Goal: Task Accomplishment & Management: Use online tool/utility

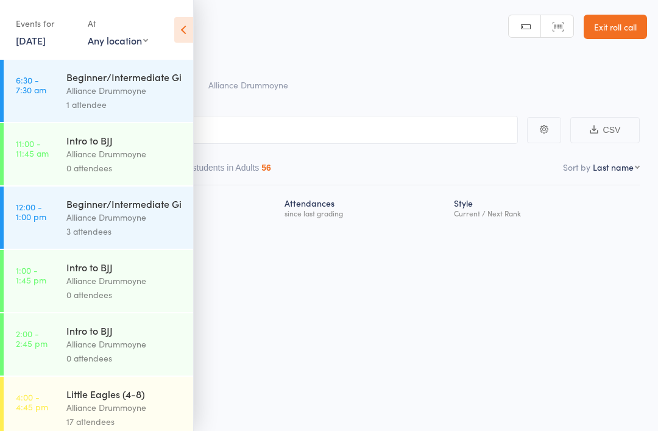
scroll to position [339, 0]
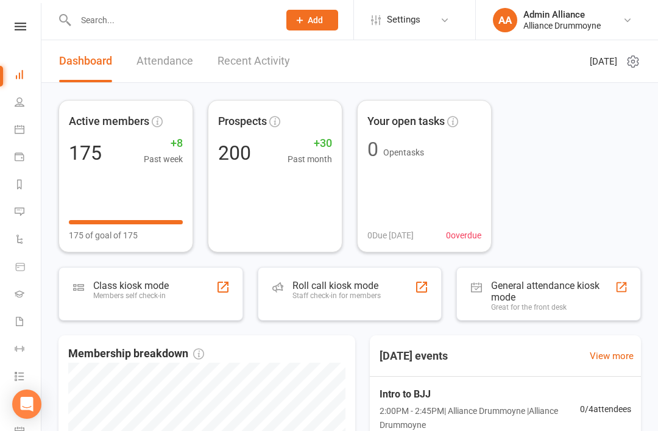
click at [177, 26] on input "text" at bounding box center [171, 20] width 199 height 17
type input "[PERSON_NAME]"
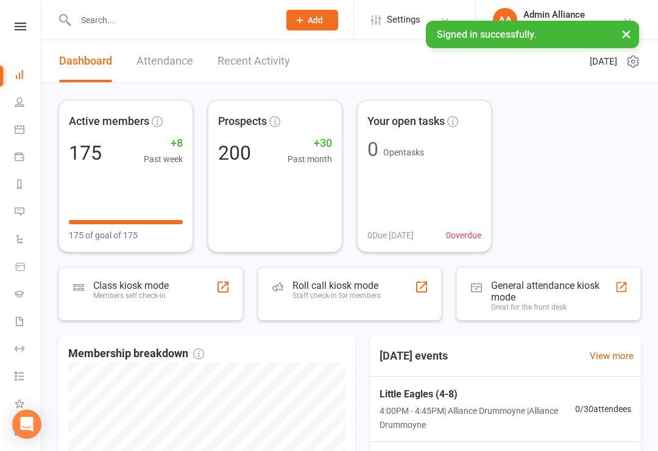
click at [171, 295] on div "Class kiosk mode Members self check-in" at bounding box center [150, 294] width 185 height 54
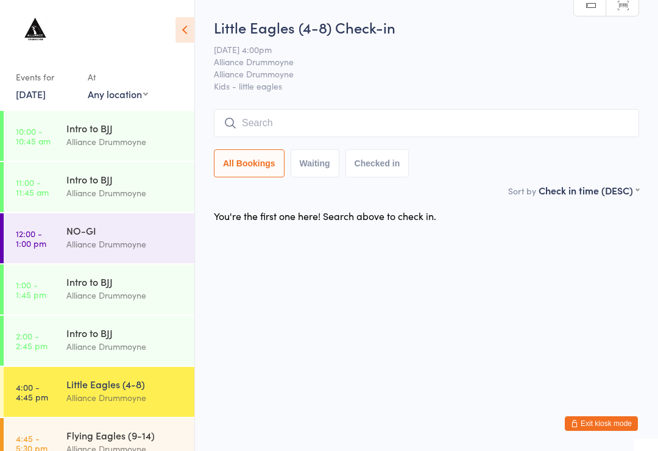
click at [503, 108] on div "Little Eagles (4-8) Check-in [DATE] 4:00pm Alliance Drummoyne Alliance Drummoyn…" at bounding box center [426, 100] width 425 height 166
click at [370, 118] on input "search" at bounding box center [426, 123] width 425 height 28
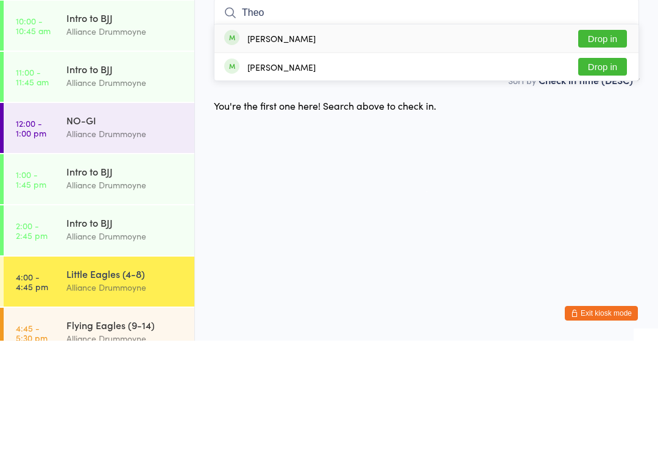
type input "Theo"
click at [609, 168] on button "Drop in" at bounding box center [602, 177] width 49 height 18
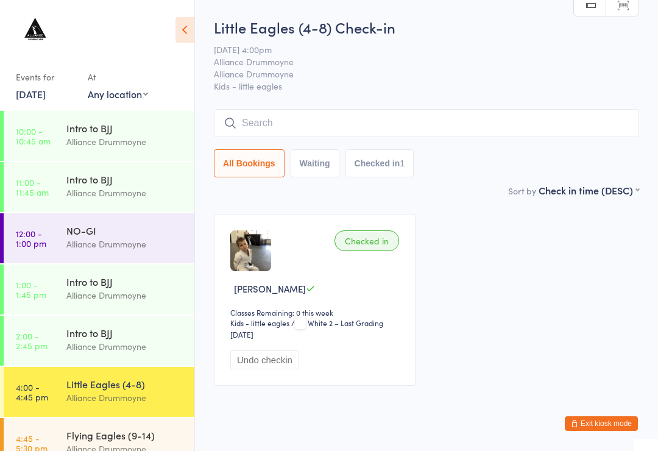
click at [491, 102] on div "Little Eagles (4-8) Check-in [DATE] 4:00pm Alliance Drummoyne Alliance Drummoyn…" at bounding box center [426, 100] width 425 height 166
click at [491, 130] on input "search" at bounding box center [426, 123] width 425 height 28
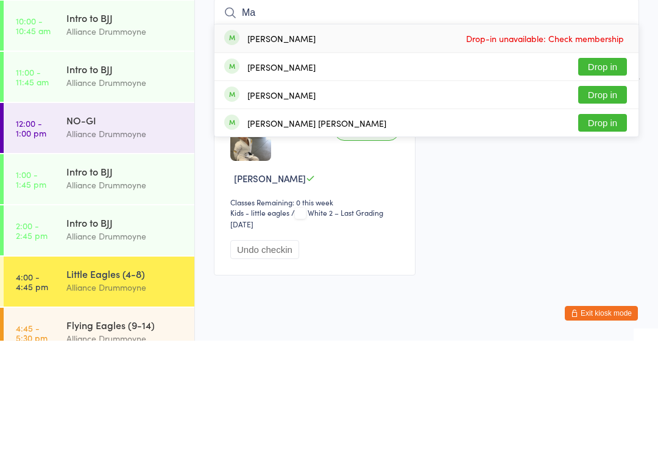
type input "M"
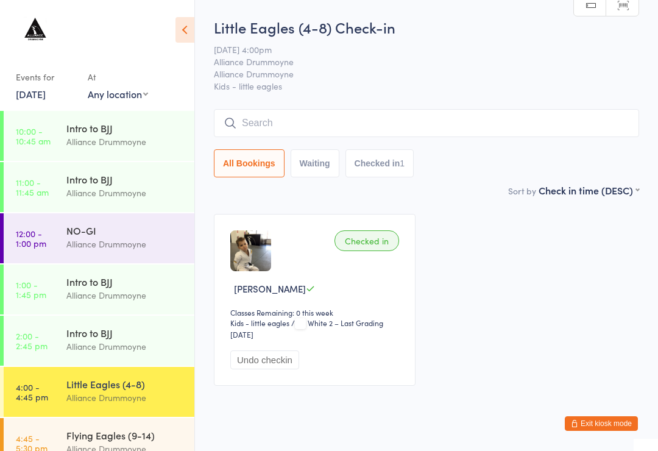
click at [474, 125] on input "search" at bounding box center [426, 123] width 425 height 28
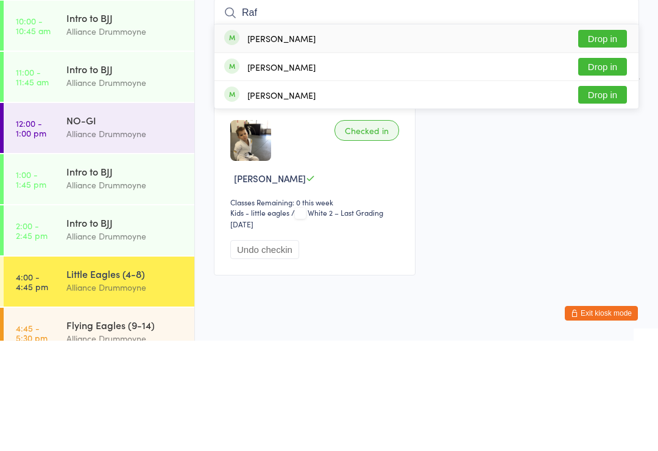
type input "Raf"
click at [323, 135] on div "[PERSON_NAME] Drop in" at bounding box center [426, 149] width 424 height 28
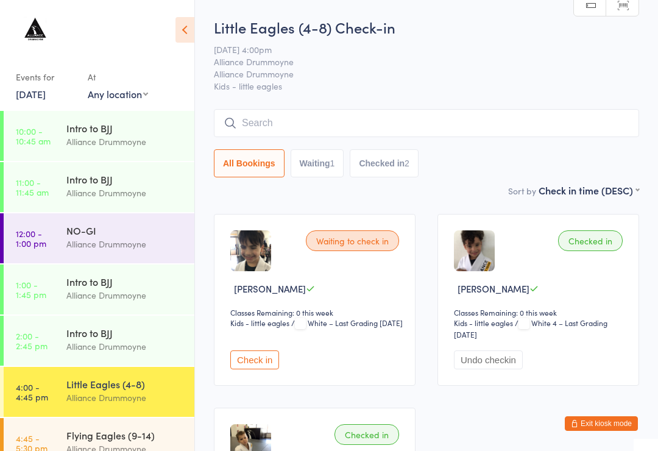
click at [303, 127] on input "search" at bounding box center [426, 123] width 425 height 28
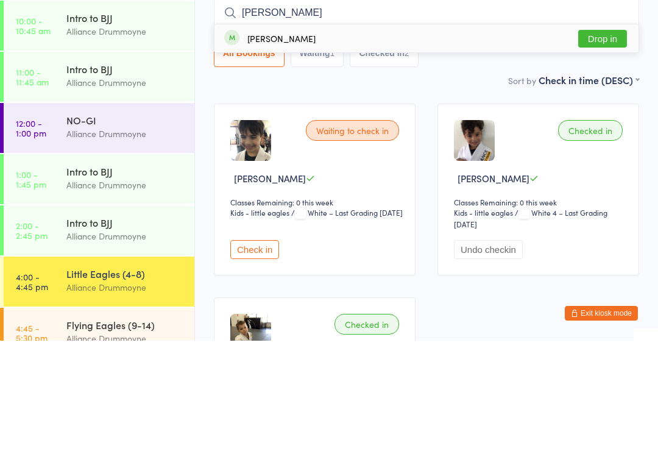
type input "[PERSON_NAME]"
click at [355, 135] on div "[PERSON_NAME] Drop in" at bounding box center [426, 149] width 424 height 28
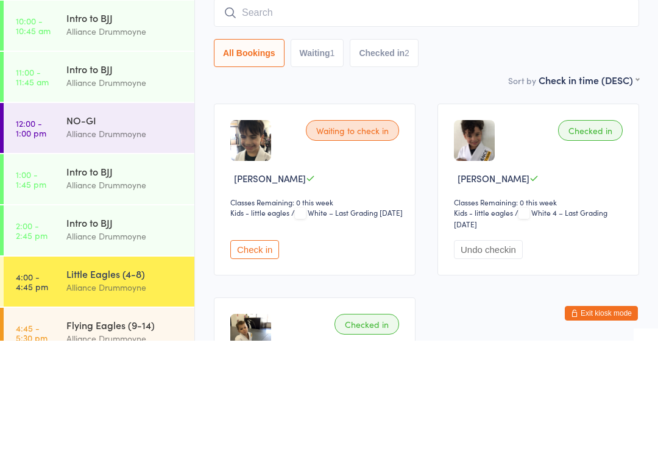
scroll to position [110, 0]
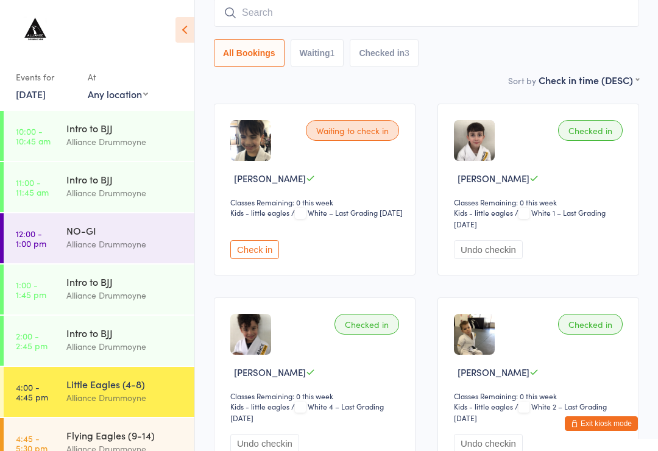
click at [370, 5] on input "search" at bounding box center [426, 13] width 425 height 28
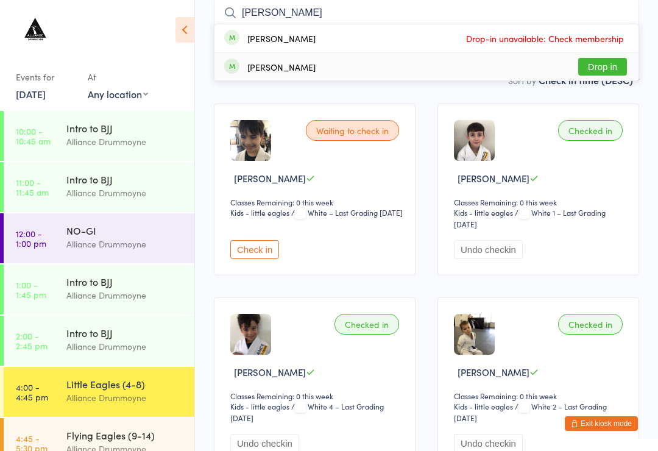
type input "[PERSON_NAME]"
click at [280, 72] on div "[PERSON_NAME]" at bounding box center [281, 67] width 68 height 10
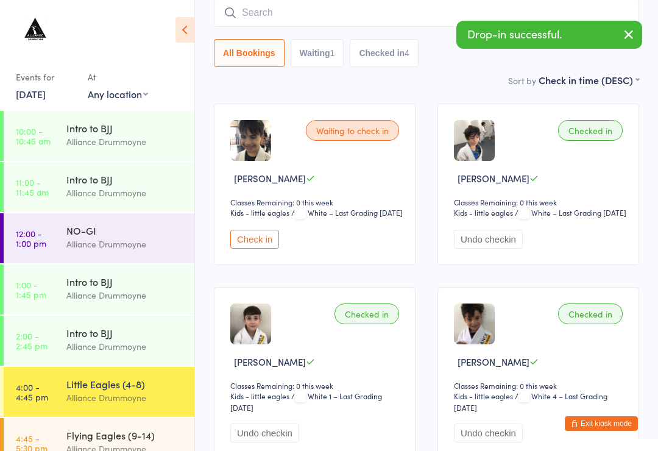
click at [355, 23] on input "search" at bounding box center [426, 13] width 425 height 28
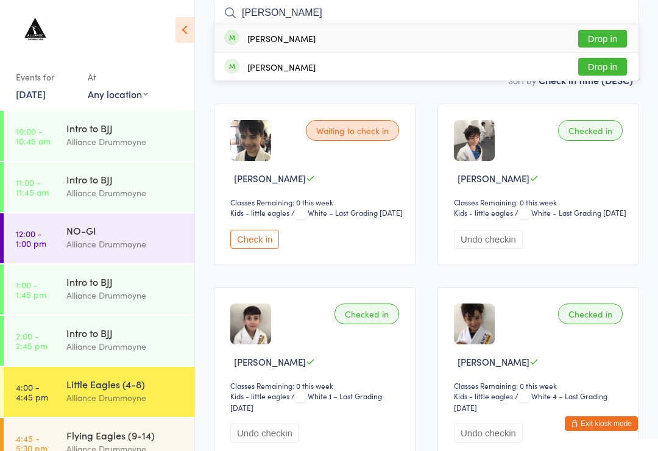
type input "[PERSON_NAME]"
click at [388, 35] on div "[PERSON_NAME] Drop in" at bounding box center [426, 38] width 424 height 28
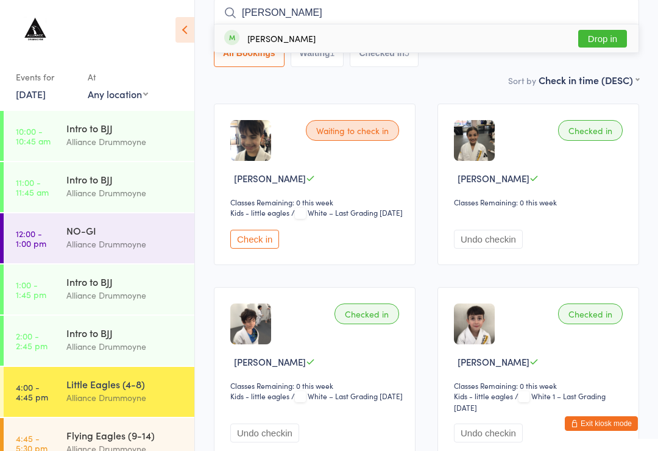
type input "[PERSON_NAME]"
click at [504, 49] on div "[PERSON_NAME] Drop in" at bounding box center [426, 38] width 424 height 28
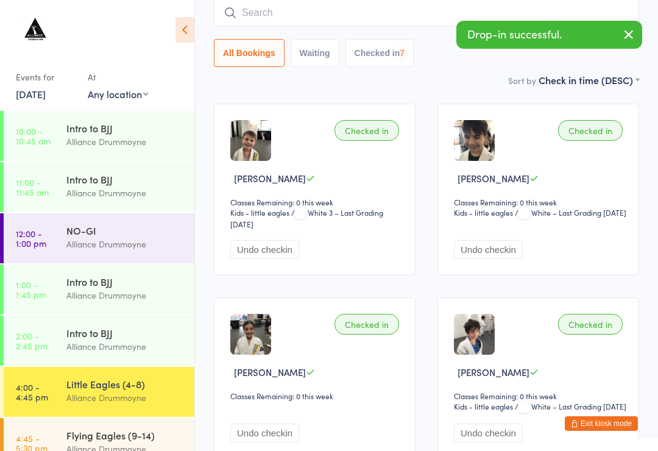
click at [386, 18] on input "search" at bounding box center [426, 13] width 425 height 28
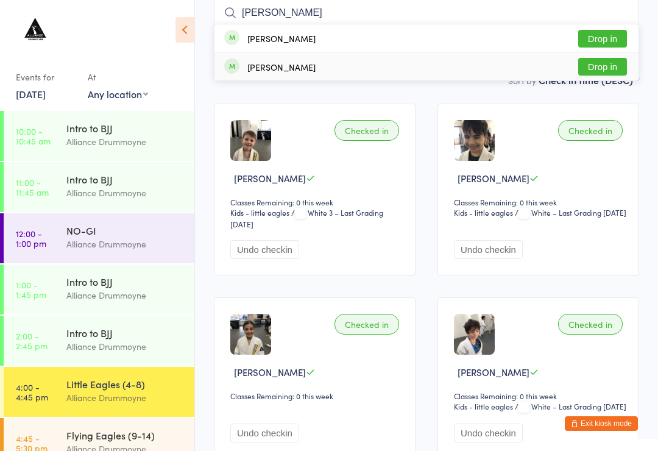
type input "[PERSON_NAME]"
click at [364, 73] on div "[PERSON_NAME] Drop in" at bounding box center [426, 66] width 424 height 27
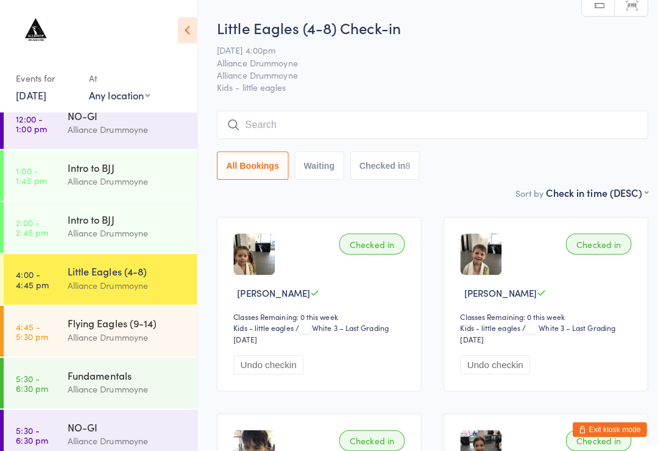
scroll to position [124, 0]
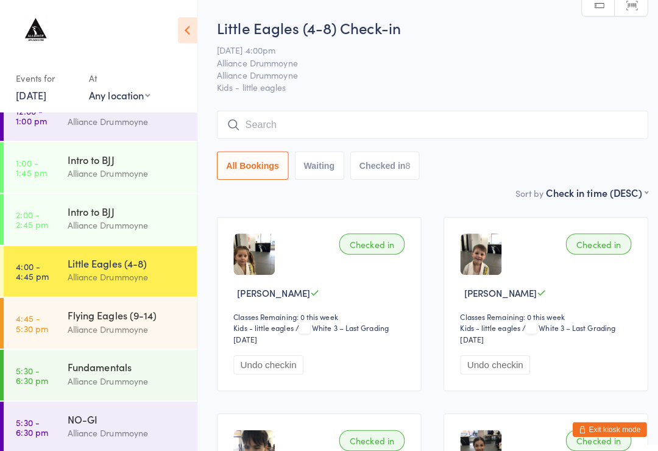
click at [144, 364] on div "Fundamentals" at bounding box center [125, 361] width 118 height 13
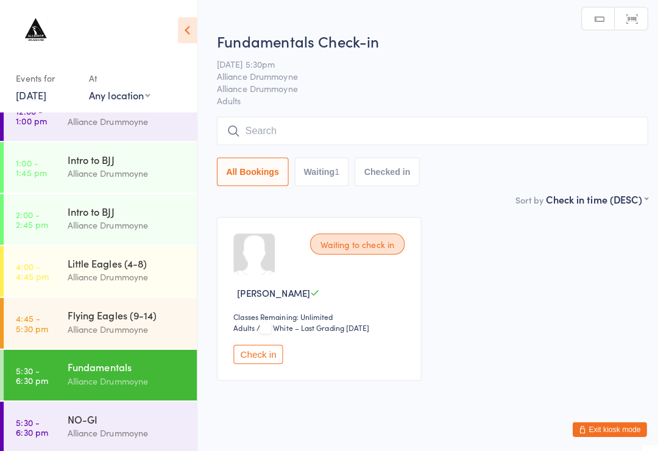
click at [329, 128] on input "search" at bounding box center [426, 129] width 425 height 28
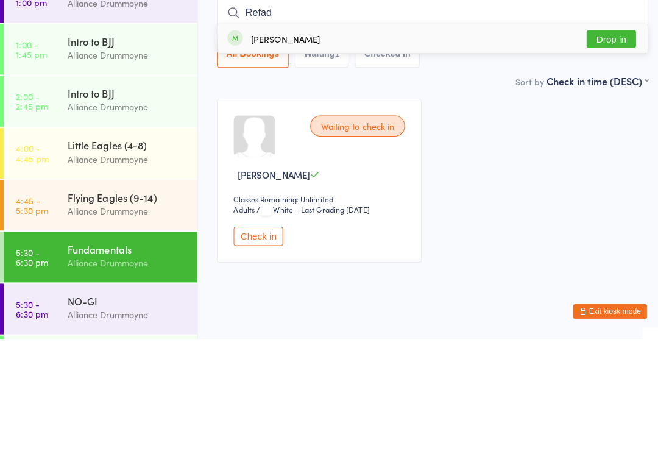
type input "Refad"
click at [366, 141] on div "[PERSON_NAME] Drop in" at bounding box center [426, 155] width 424 height 28
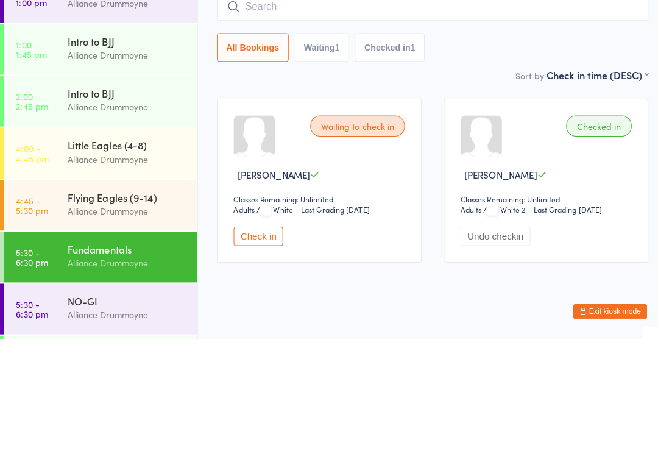
click at [462, 183] on div "Sort by Check in time (DESC) First name (ASC) First name (DESC) Last name (ASC)…" at bounding box center [426, 189] width 425 height 13
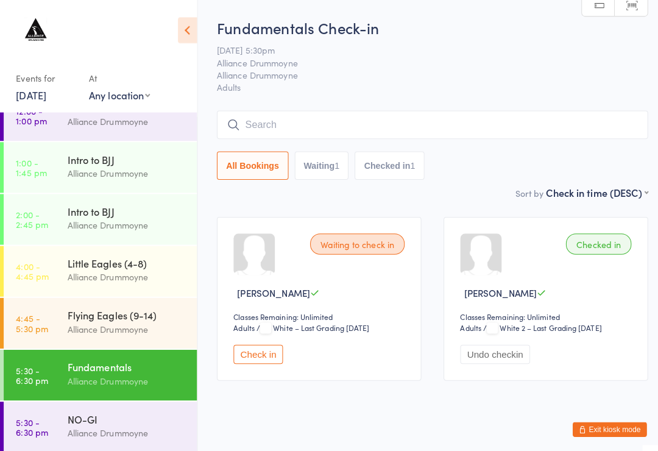
click at [144, 314] on div "Flying Eagles (9-14)" at bounding box center [125, 310] width 118 height 13
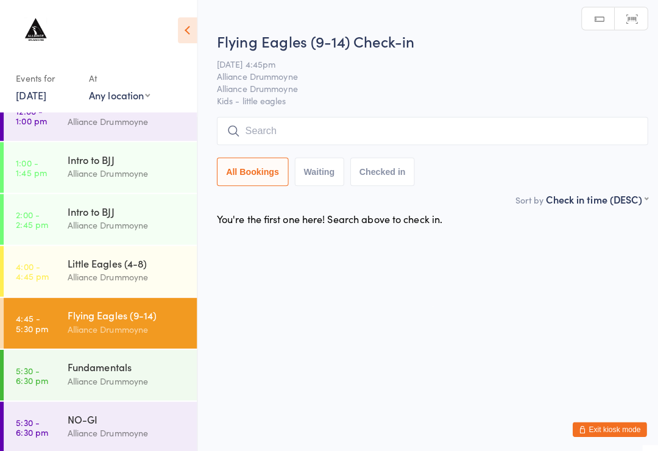
click at [397, 127] on input "search" at bounding box center [426, 129] width 425 height 28
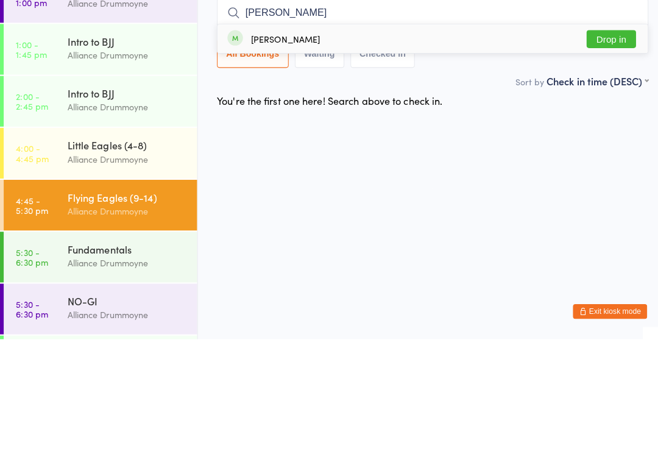
type input "[PERSON_NAME]"
click at [619, 146] on button "Drop in" at bounding box center [602, 155] width 49 height 18
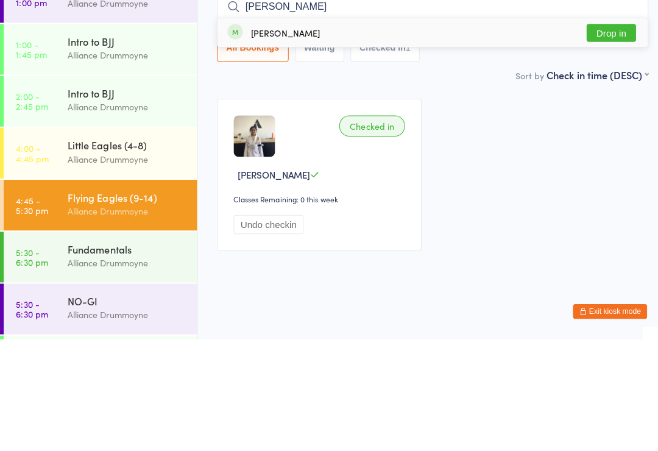
type input "[PERSON_NAME]"
click at [595, 140] on button "Drop in" at bounding box center [602, 149] width 49 height 18
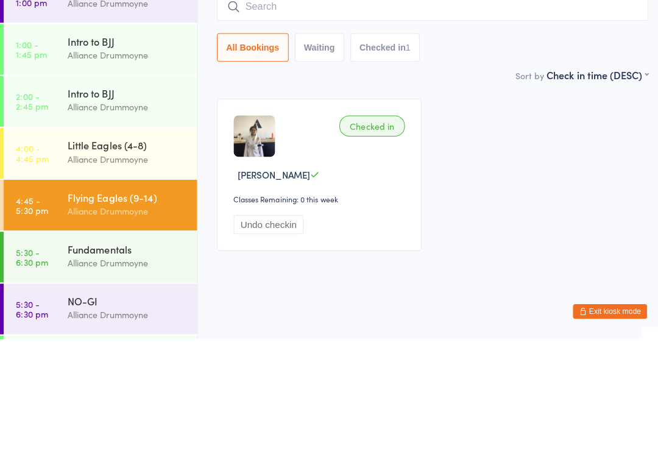
scroll to position [18, 0]
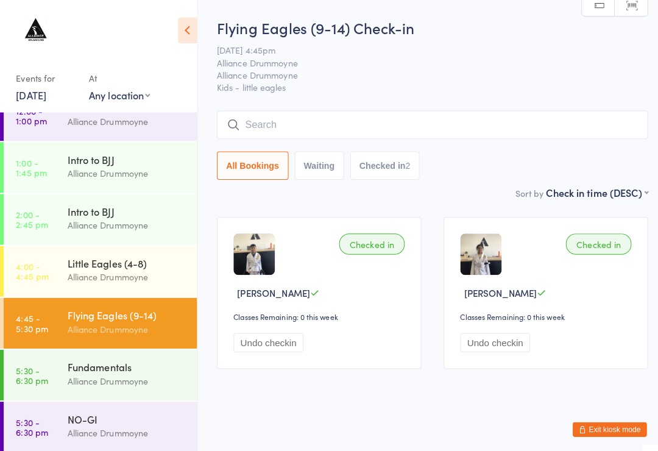
click at [130, 259] on div "Little Eagles (4-8)" at bounding box center [125, 259] width 118 height 13
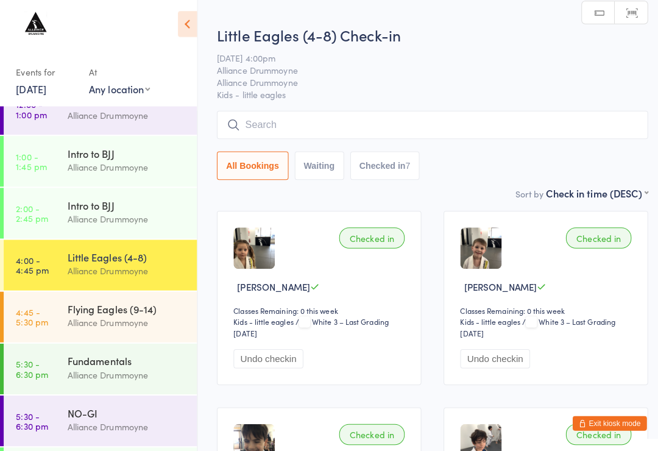
click at [305, 133] on input "search" at bounding box center [426, 129] width 425 height 28
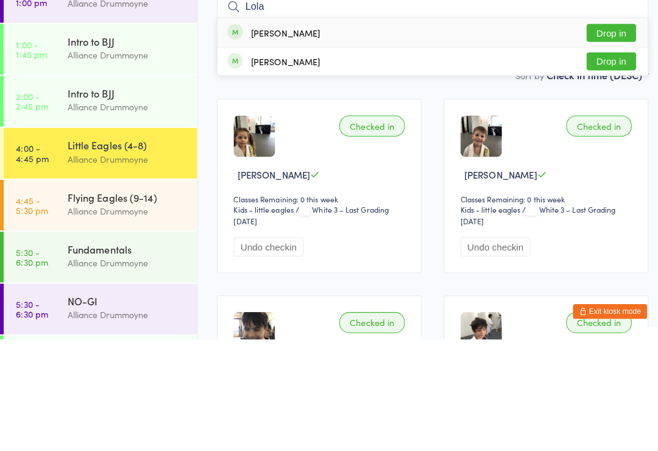
type input "Lola"
click at [606, 140] on button "Drop in" at bounding box center [602, 149] width 49 height 18
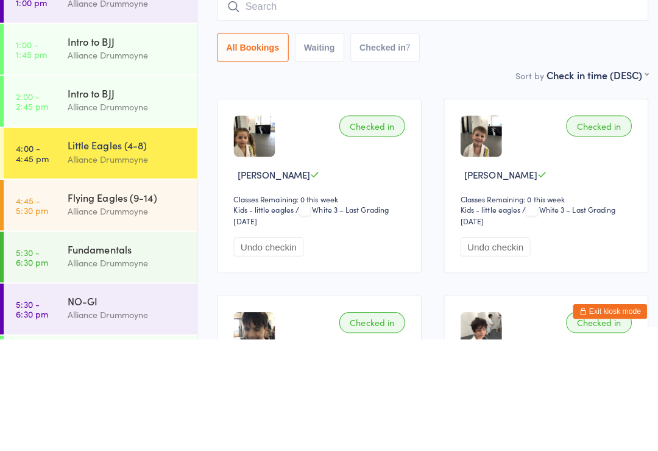
scroll to position [110, 0]
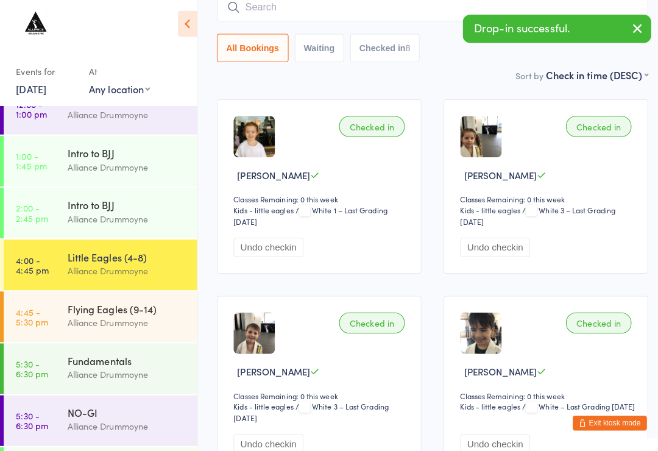
click at [369, 12] on input "search" at bounding box center [426, 13] width 425 height 28
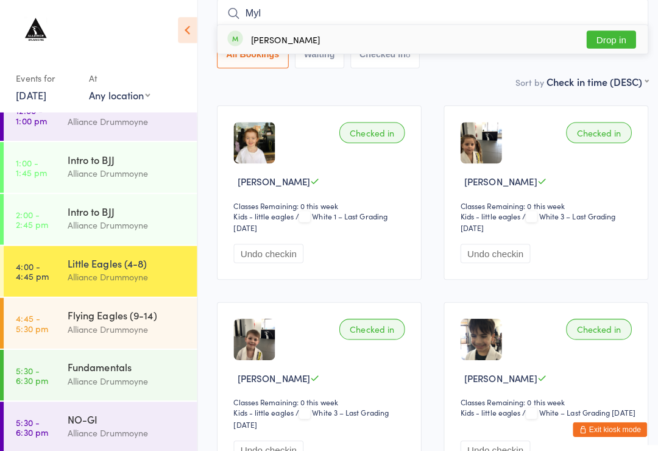
type input "Myl"
click at [299, 33] on div "[PERSON_NAME] Drop in" at bounding box center [426, 39] width 424 height 28
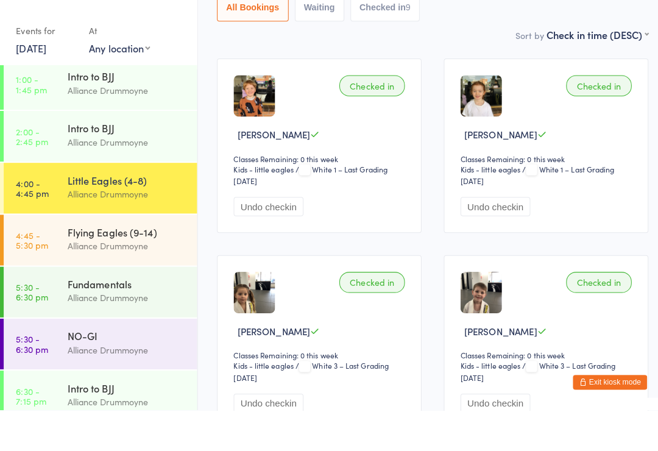
scroll to position [157, 0]
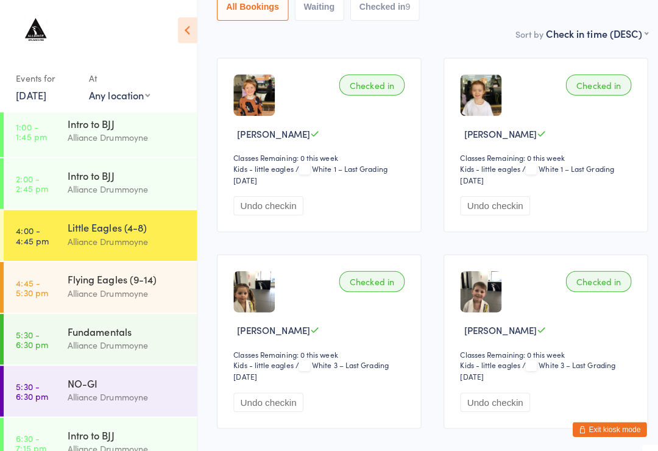
click at [155, 275] on div "Flying Eagles (9-14)" at bounding box center [125, 275] width 118 height 13
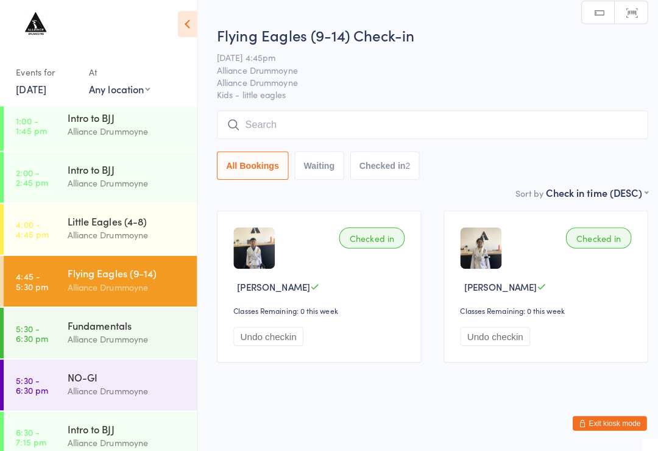
click at [319, 125] on input "search" at bounding box center [426, 129] width 425 height 28
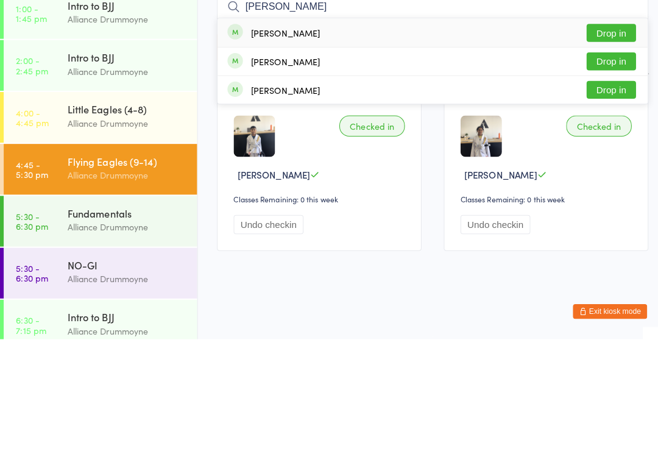
type input "[PERSON_NAME]"
click at [606, 140] on button "Drop in" at bounding box center [602, 149] width 49 height 18
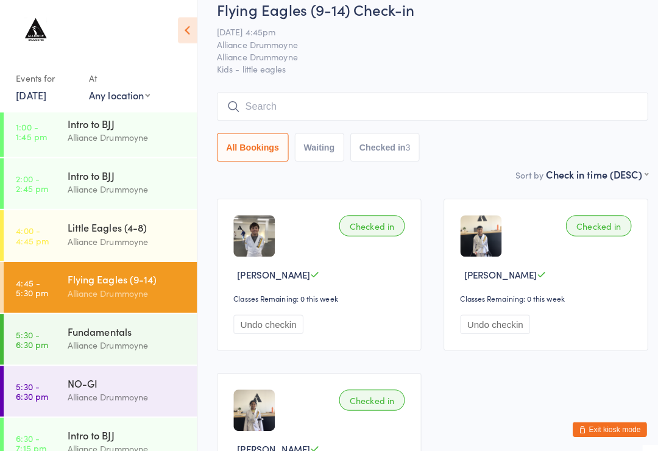
click at [246, 97] on input "search" at bounding box center [426, 105] width 425 height 28
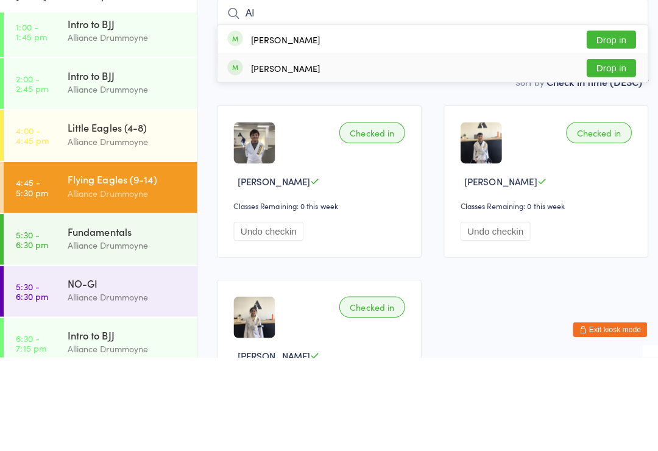
type input "Al"
click at [234, 158] on span at bounding box center [231, 165] width 15 height 15
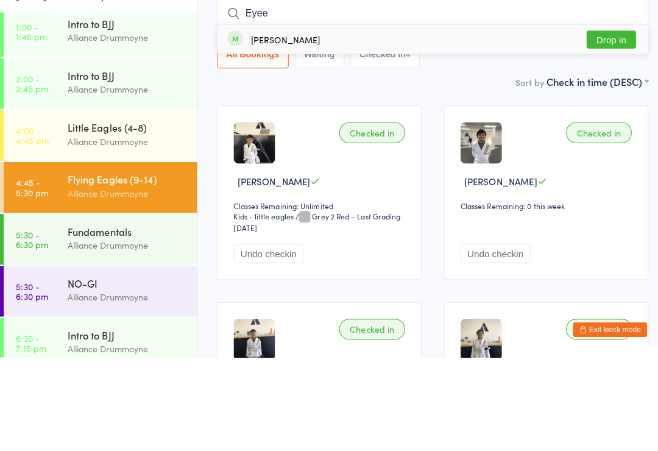
type input "Eyee"
click at [280, 133] on div "[PERSON_NAME]" at bounding box center [281, 138] width 68 height 10
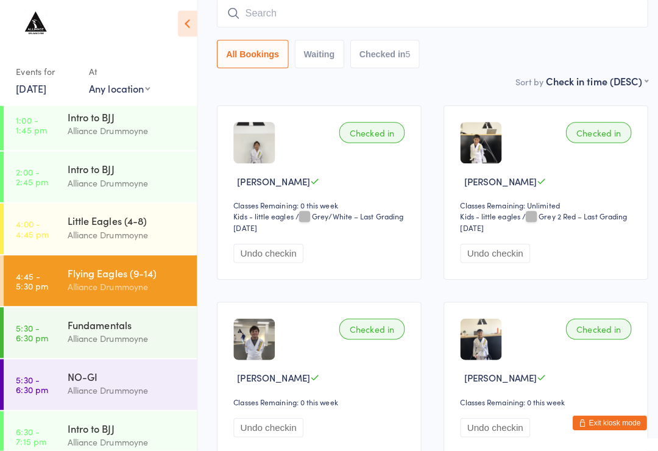
click at [281, 8] on input "search" at bounding box center [426, 19] width 425 height 28
type input "Kobe"
click at [589, 42] on button "Drop in" at bounding box center [602, 46] width 49 height 18
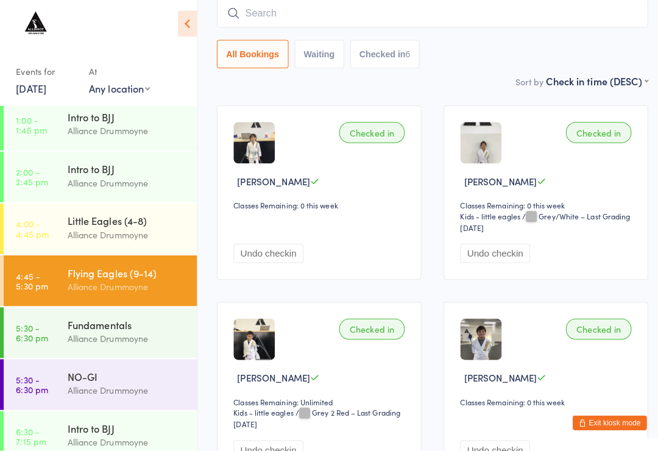
click at [383, 22] on input "search" at bounding box center [426, 19] width 425 height 28
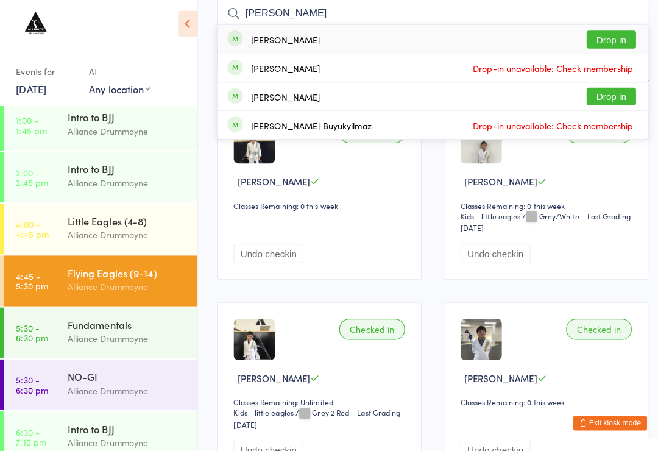
type input "[PERSON_NAME]"
click at [444, 48] on div "[PERSON_NAME] Drop in" at bounding box center [426, 45] width 424 height 28
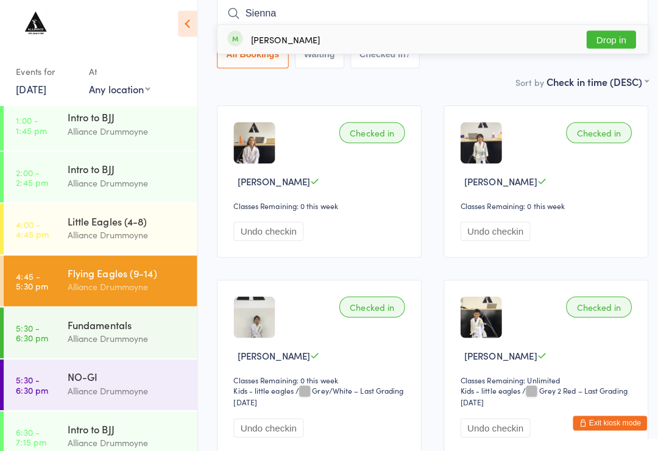
type input "Sienna"
click at [620, 37] on button "Drop in" at bounding box center [602, 46] width 49 height 18
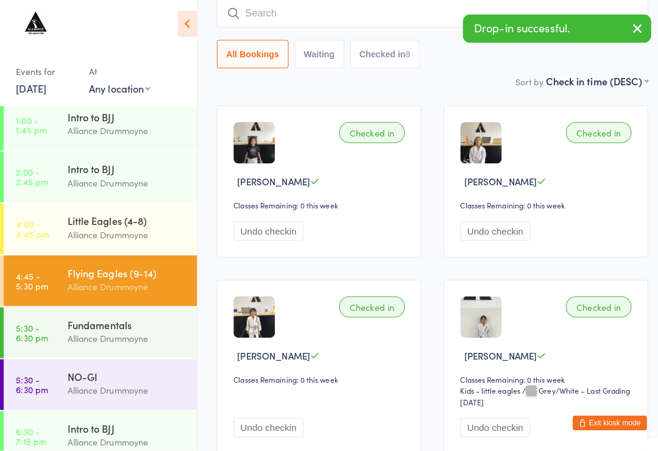
click at [334, 10] on input "search" at bounding box center [426, 19] width 425 height 28
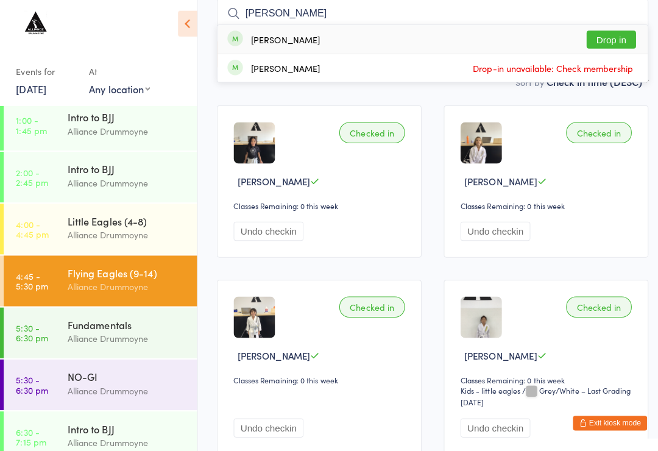
type input "[PERSON_NAME]"
click at [597, 49] on button "Drop in" at bounding box center [602, 46] width 49 height 18
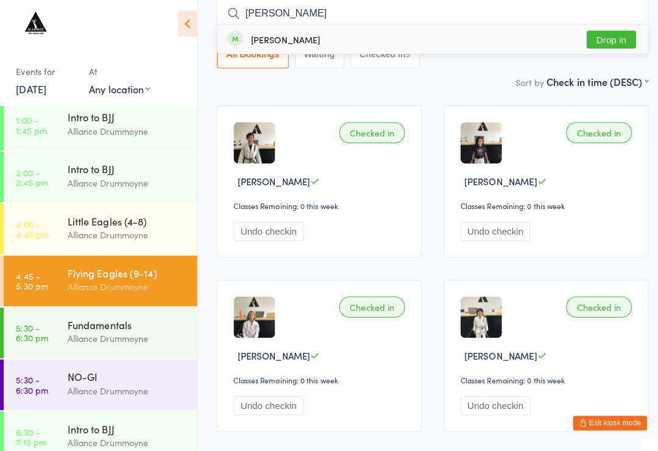
type input "[PERSON_NAME]"
click at [601, 43] on button "Drop in" at bounding box center [602, 46] width 49 height 18
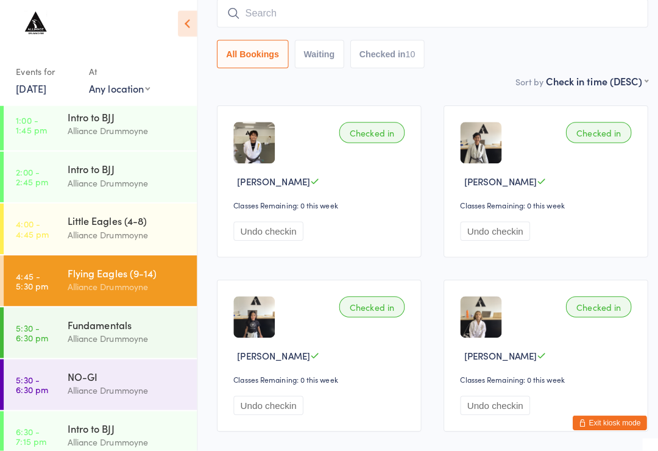
click at [328, 7] on input "search" at bounding box center [426, 19] width 425 height 28
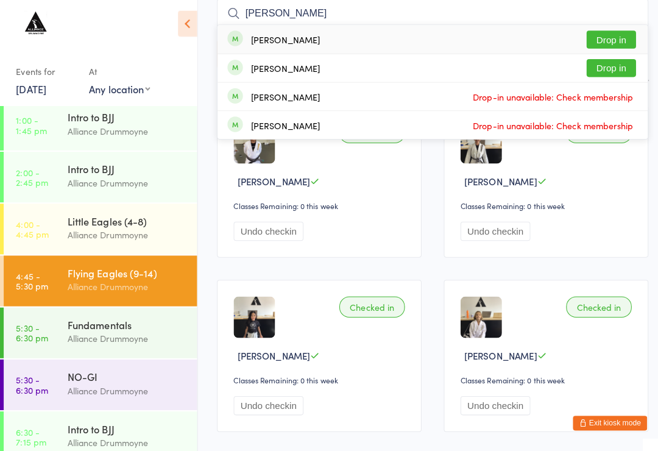
type input "[PERSON_NAME]"
click at [607, 38] on button "Drop in" at bounding box center [602, 46] width 49 height 18
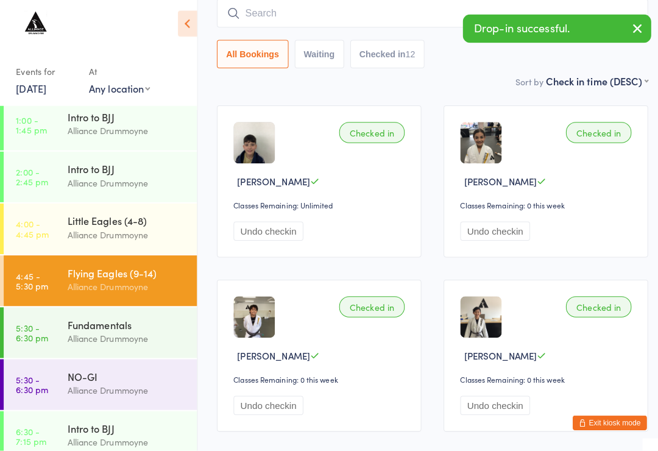
click at [292, 17] on input "search" at bounding box center [426, 19] width 425 height 28
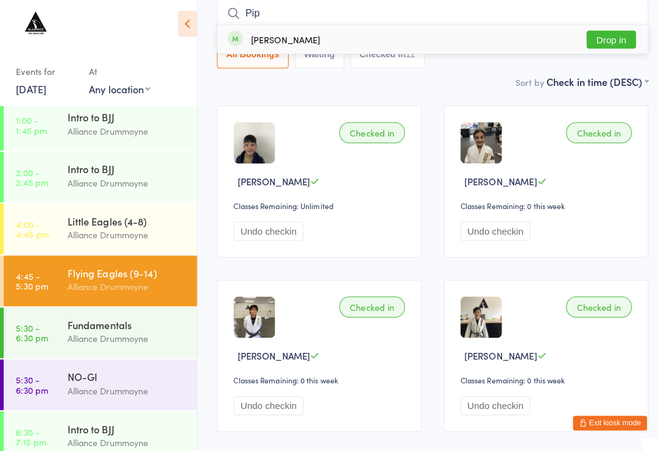
type input "Pip"
click at [613, 37] on button "Drop in" at bounding box center [602, 46] width 49 height 18
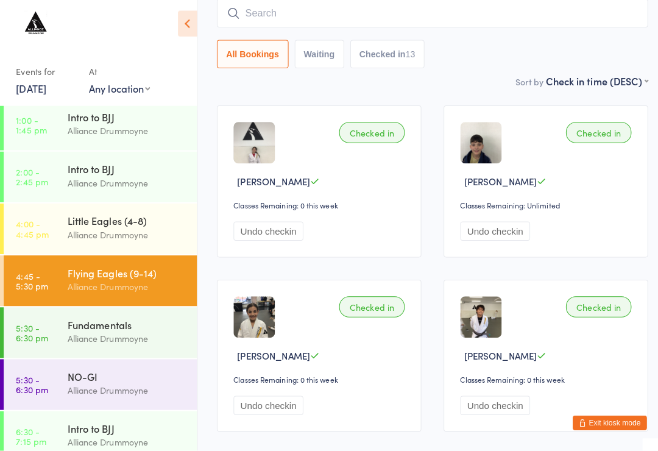
click at [124, 326] on div "Fundamentals" at bounding box center [125, 326] width 118 height 13
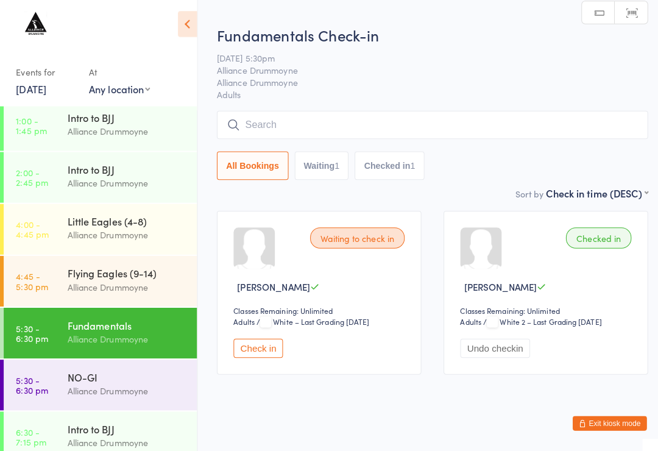
click at [534, 136] on input "search" at bounding box center [426, 129] width 425 height 28
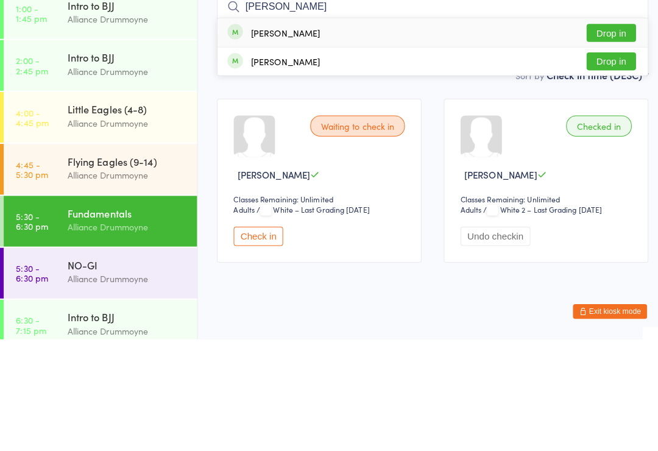
type input "[PERSON_NAME]"
click at [596, 140] on button "Drop in" at bounding box center [602, 149] width 49 height 18
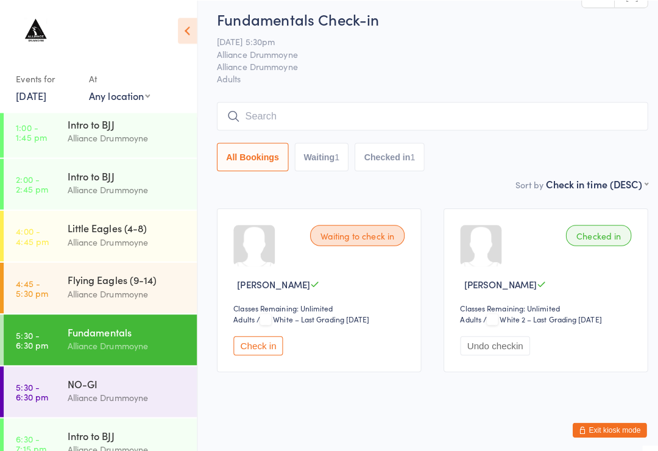
scroll to position [29, 0]
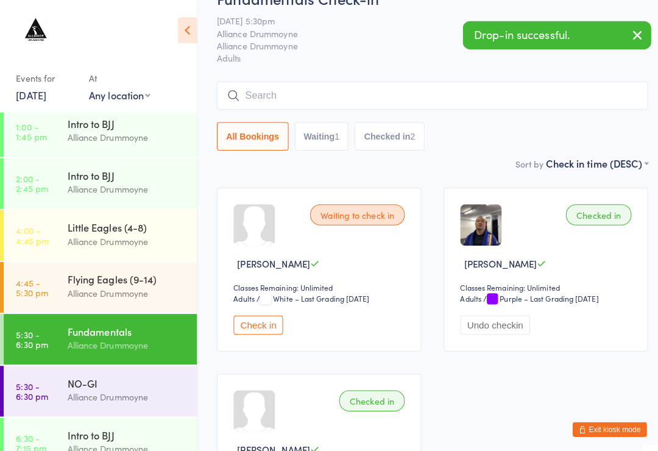
click at [125, 270] on div "Flying Eagles (9-14)" at bounding box center [125, 275] width 118 height 13
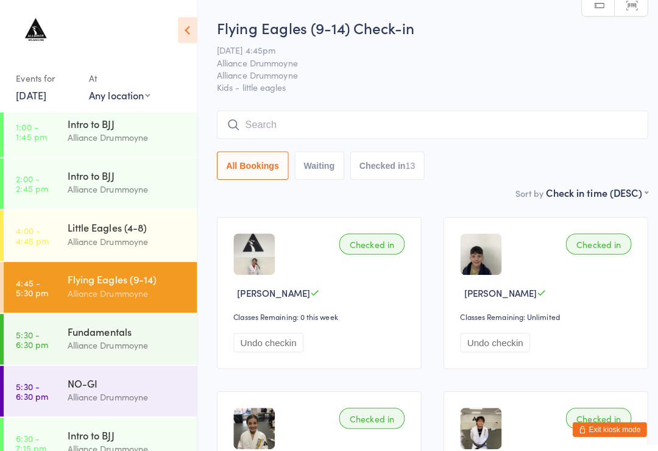
click at [138, 330] on div "Fundamentals" at bounding box center [125, 326] width 118 height 13
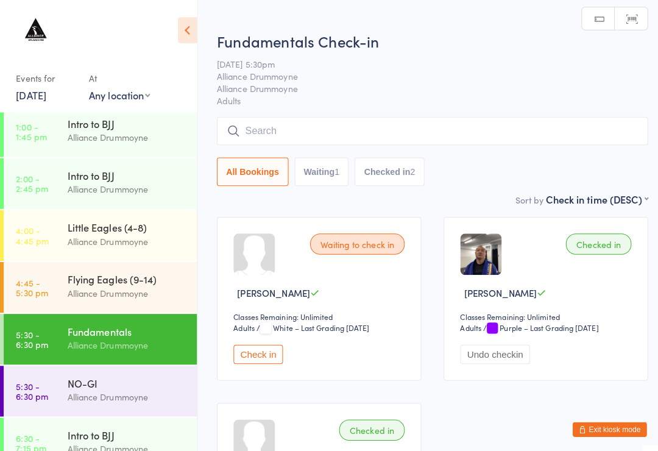
click at [434, 130] on input "search" at bounding box center [426, 129] width 425 height 28
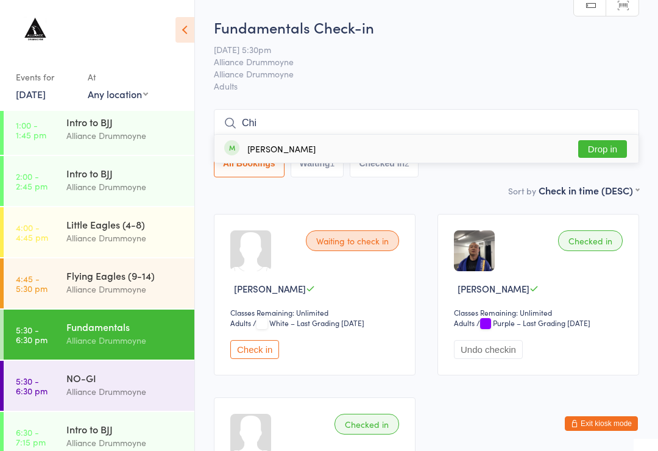
type input "Chi"
click at [603, 148] on button "Drop in" at bounding box center [602, 149] width 49 height 18
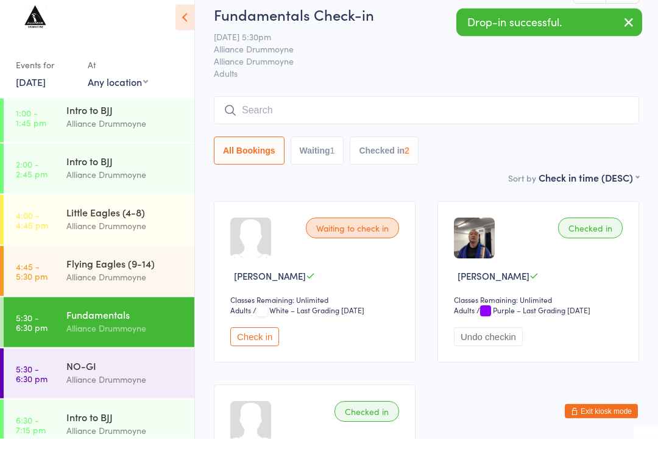
scroll to position [153, 0]
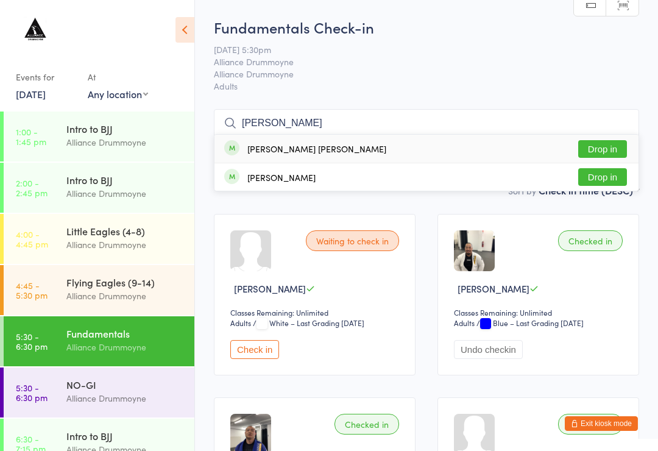
type input "[PERSON_NAME]"
click at [603, 149] on button "Drop in" at bounding box center [602, 149] width 49 height 18
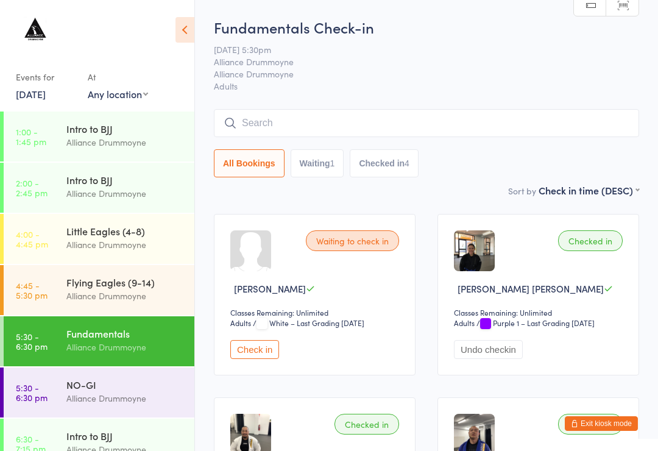
click at [267, 353] on button "Check in" at bounding box center [254, 349] width 49 height 19
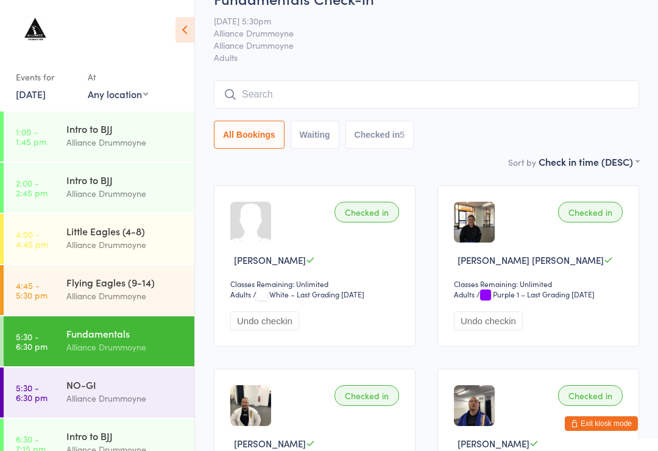
scroll to position [0, 0]
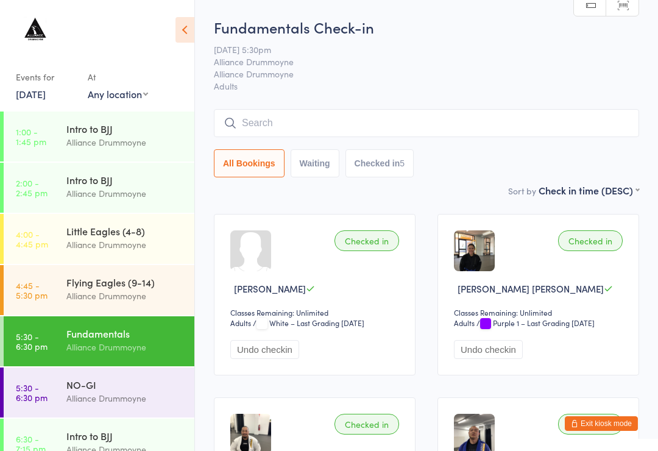
click at [361, 122] on input "search" at bounding box center [426, 123] width 425 height 28
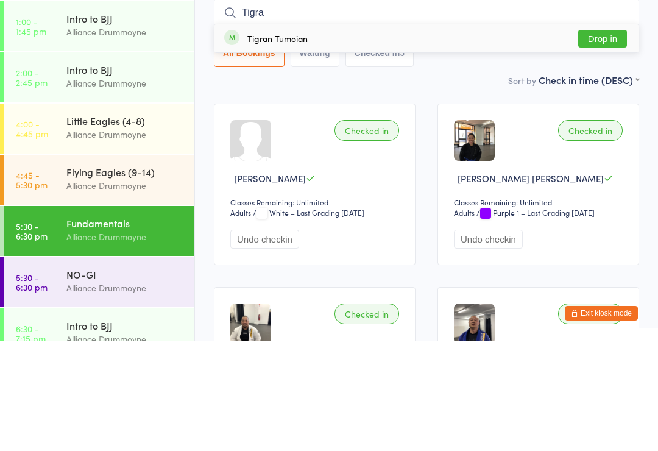
type input "Tigra"
click at [317, 135] on div "Tigran Tumoian Drop in" at bounding box center [426, 149] width 424 height 28
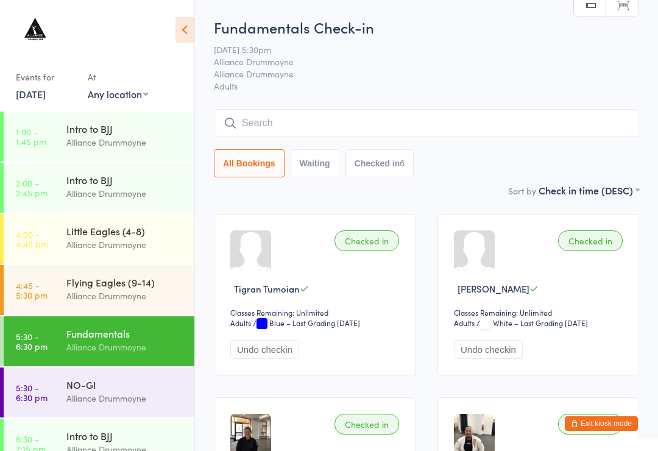
click at [509, 60] on span "Alliance Drummoyne" at bounding box center [417, 61] width 406 height 12
click at [311, 122] on input "search" at bounding box center [426, 123] width 425 height 28
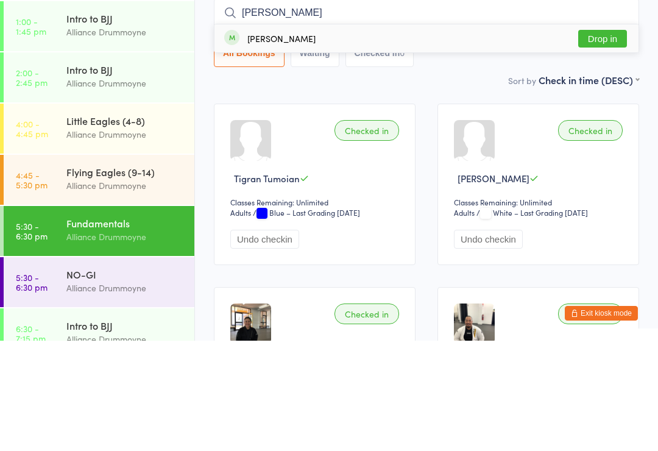
type input "[PERSON_NAME]"
click at [604, 140] on button "Drop in" at bounding box center [602, 149] width 49 height 18
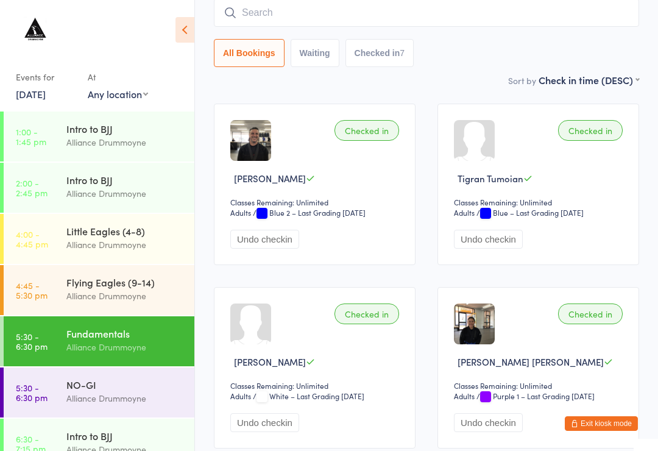
click at [308, 18] on input "search" at bounding box center [426, 13] width 425 height 28
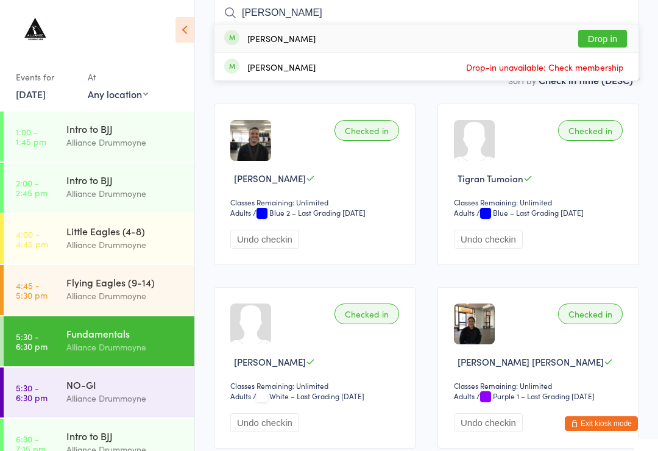
type input "[PERSON_NAME]"
click at [307, 79] on div "[PERSON_NAME] Drop-in unavailable: Check membership" at bounding box center [426, 66] width 424 height 27
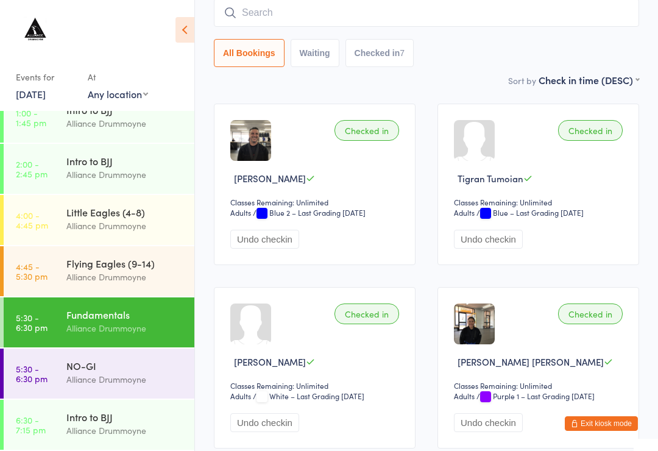
scroll to position [172, 0]
click at [453, 63] on div "All Bookings Waiting Checked in 7" at bounding box center [426, 53] width 425 height 28
click at [88, 317] on div "Fundamentals" at bounding box center [125, 314] width 118 height 13
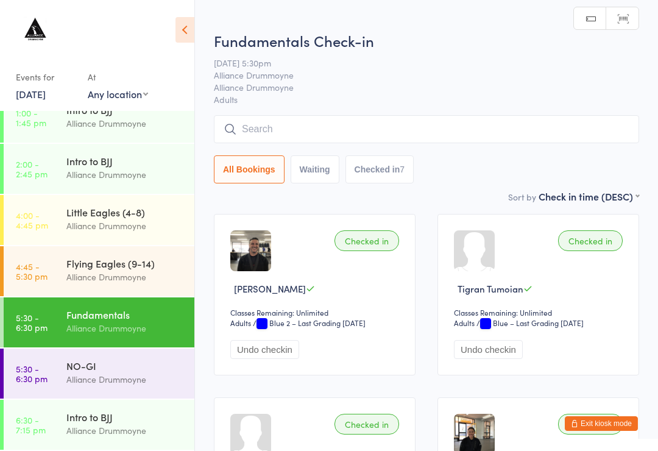
click at [271, 126] on input "search" at bounding box center [426, 129] width 425 height 28
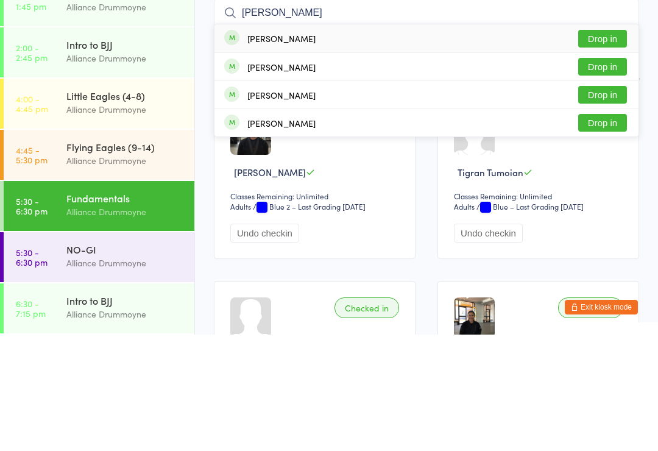
type input "[PERSON_NAME]"
click at [607, 174] on button "Drop in" at bounding box center [602, 183] width 49 height 18
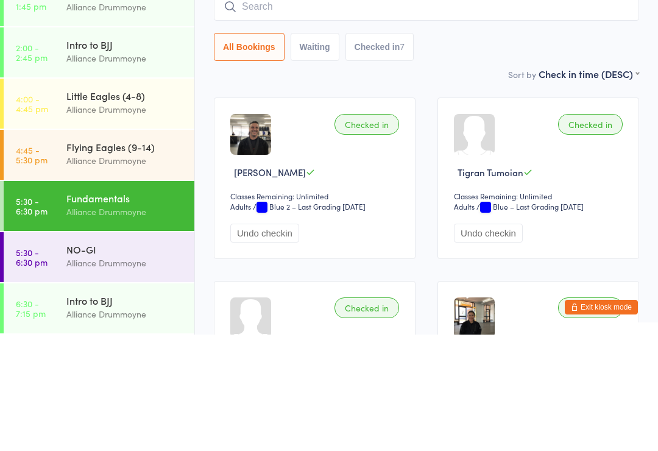
scroll to position [116, 0]
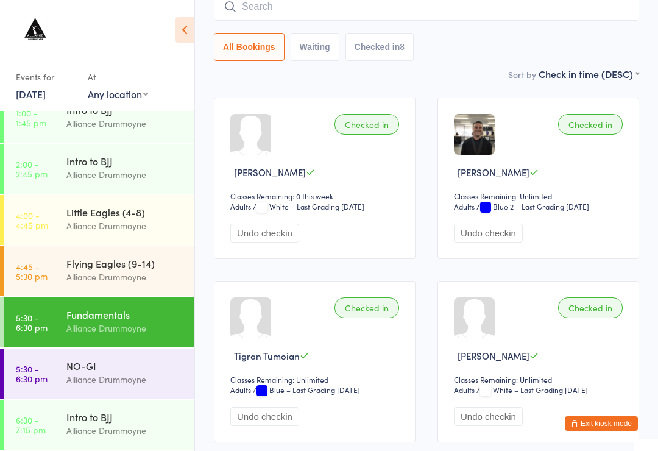
click at [321, 19] on input "search" at bounding box center [426, 7] width 425 height 28
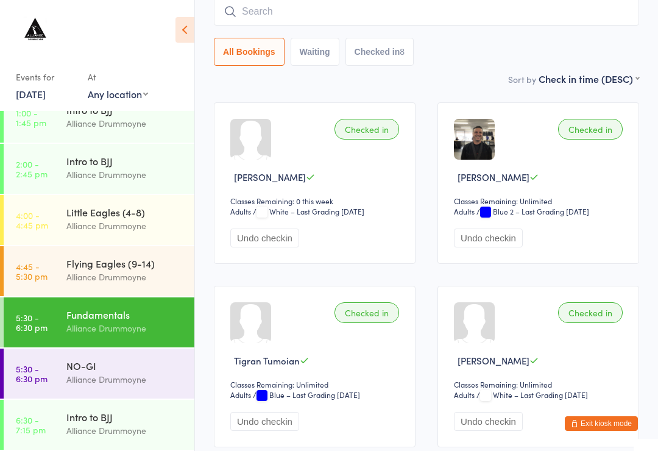
scroll to position [110, 0]
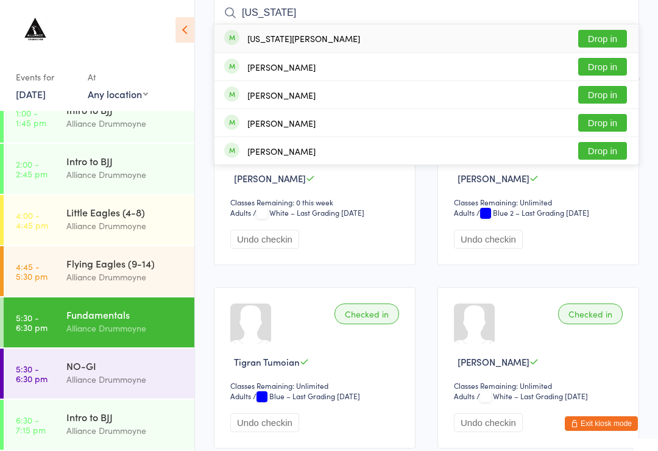
type input "[US_STATE]"
click at [609, 45] on button "Drop in" at bounding box center [602, 39] width 49 height 18
